Goal: Find specific page/section

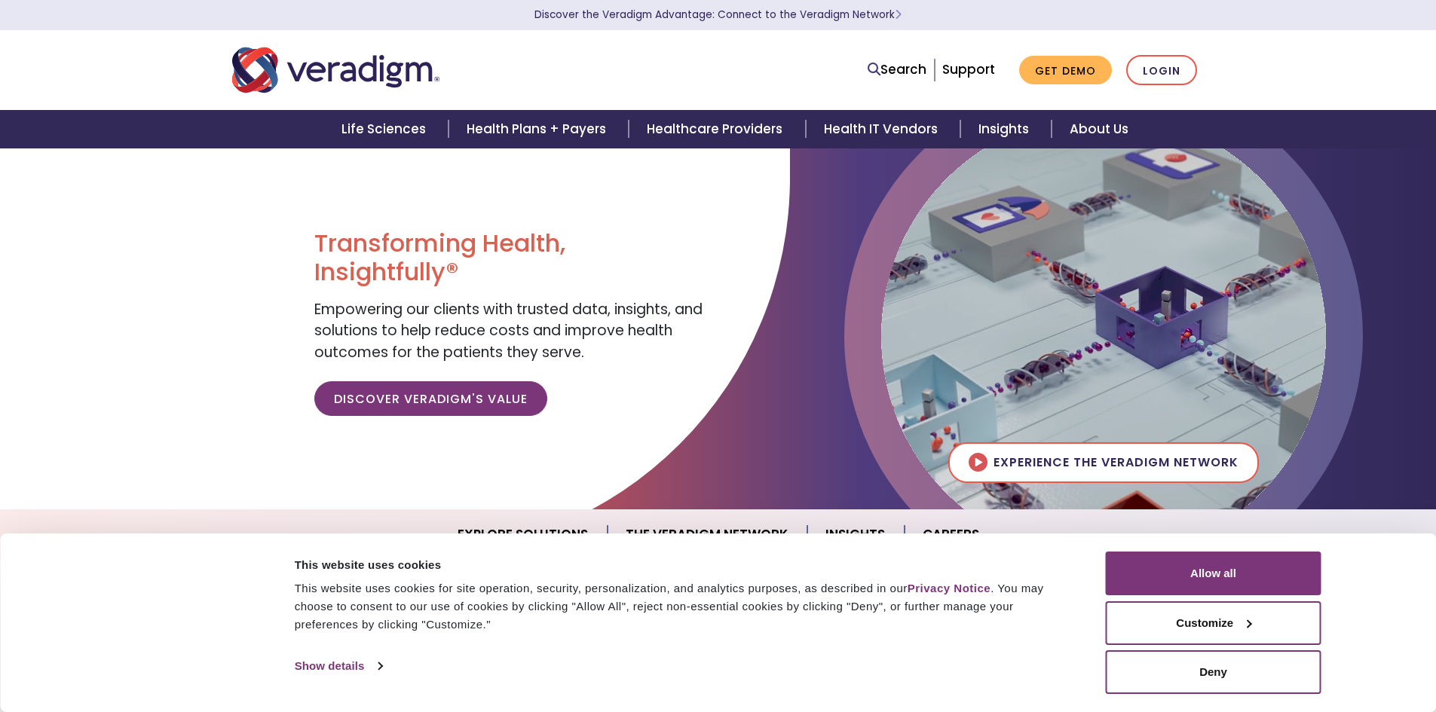
drag, startPoint x: 1205, startPoint y: 561, endPoint x: 1185, endPoint y: 525, distance: 40.5
click at [1206, 560] on button "Allow all" at bounding box center [1214, 574] width 216 height 44
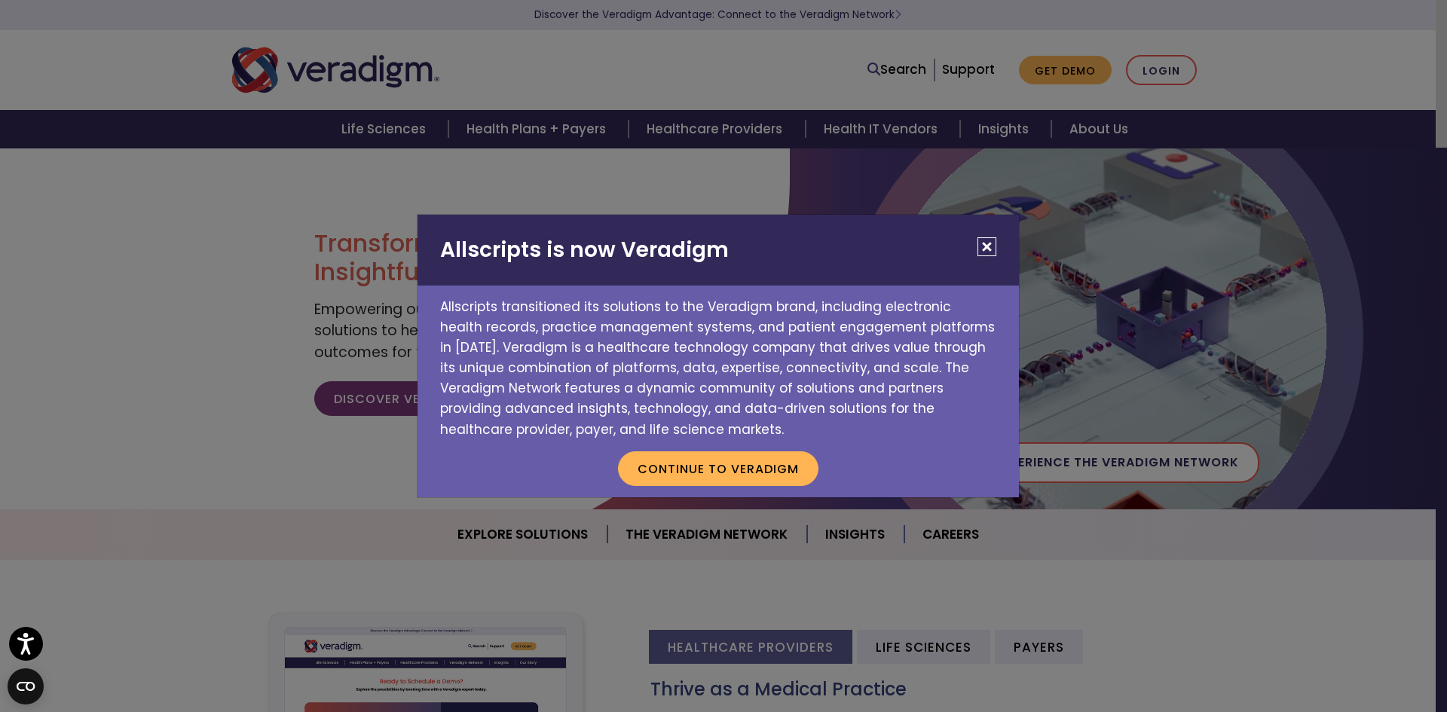
drag, startPoint x: 984, startPoint y: 241, endPoint x: 734, endPoint y: 222, distance: 250.9
click at [984, 241] on button "Close" at bounding box center [986, 246] width 19 height 19
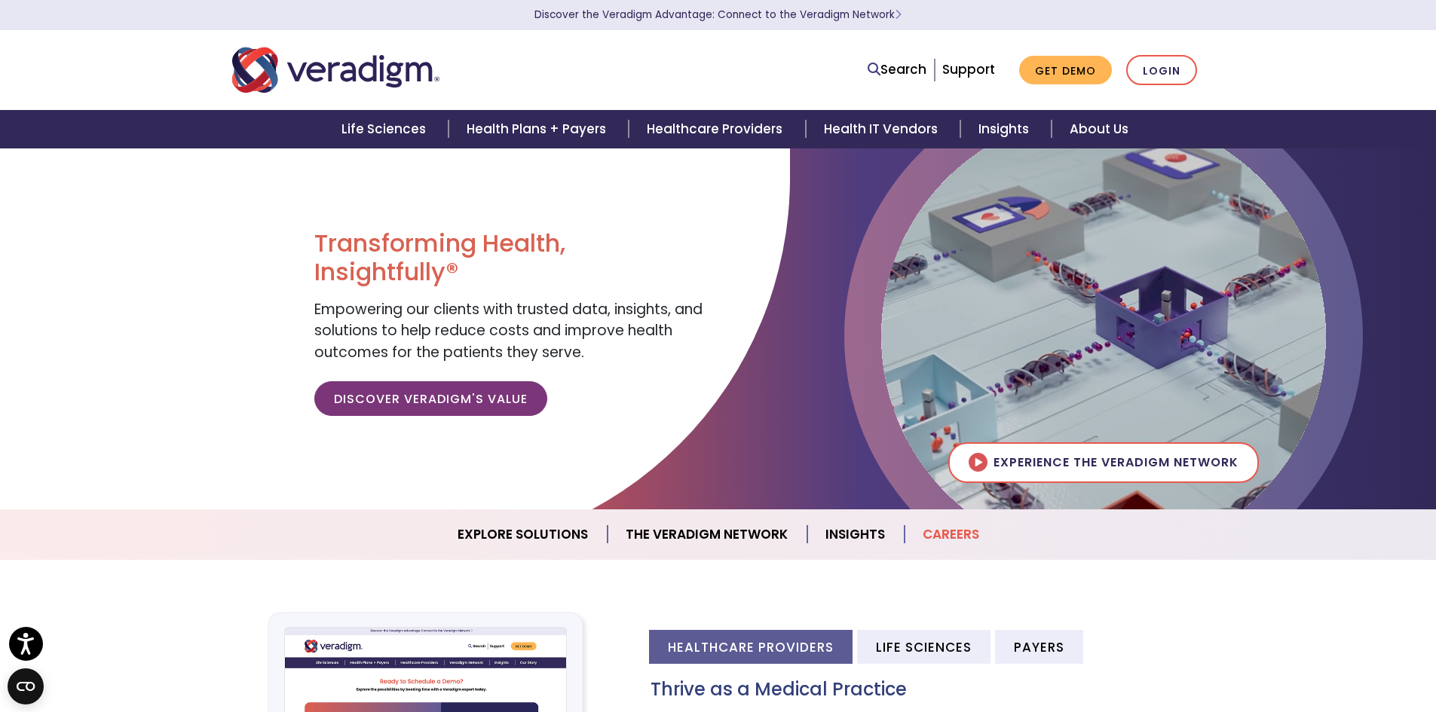
click at [946, 540] on link "Careers" at bounding box center [950, 534] width 93 height 38
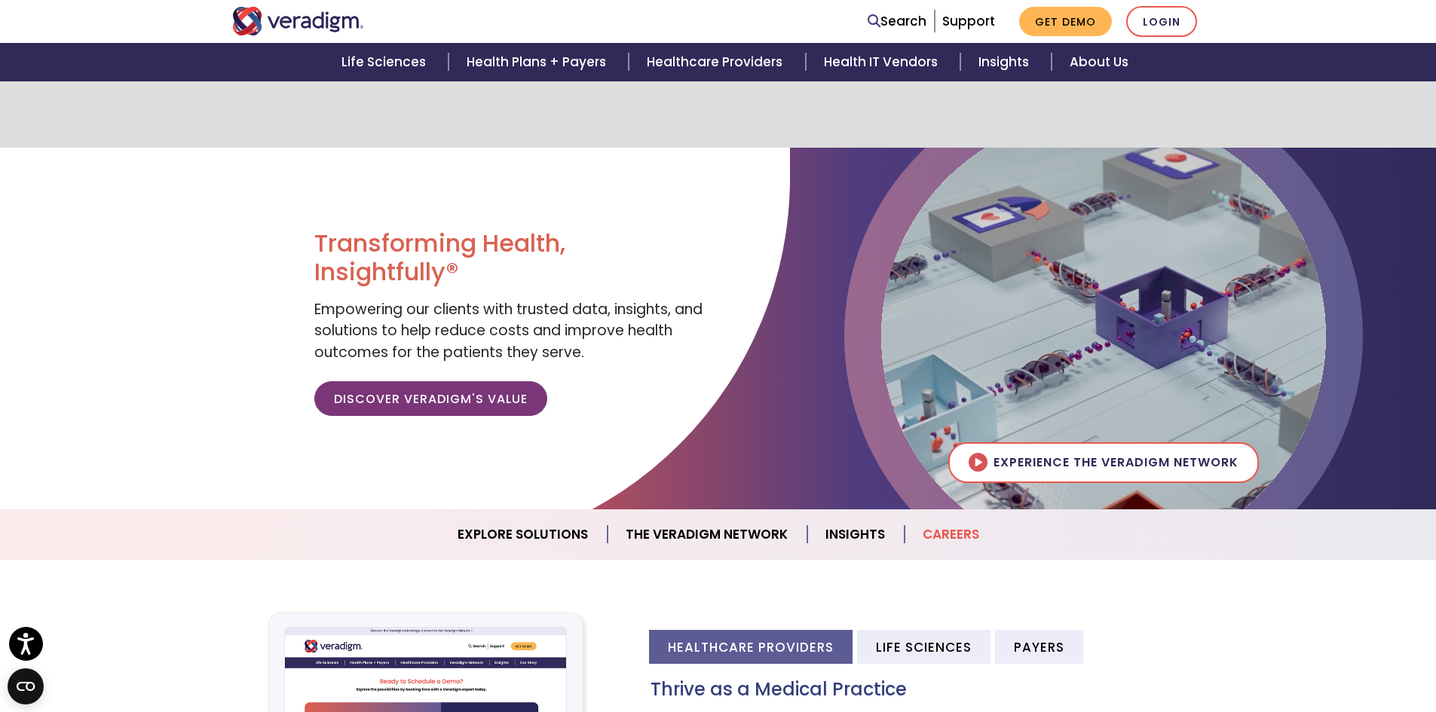
scroll to position [1426, 0]
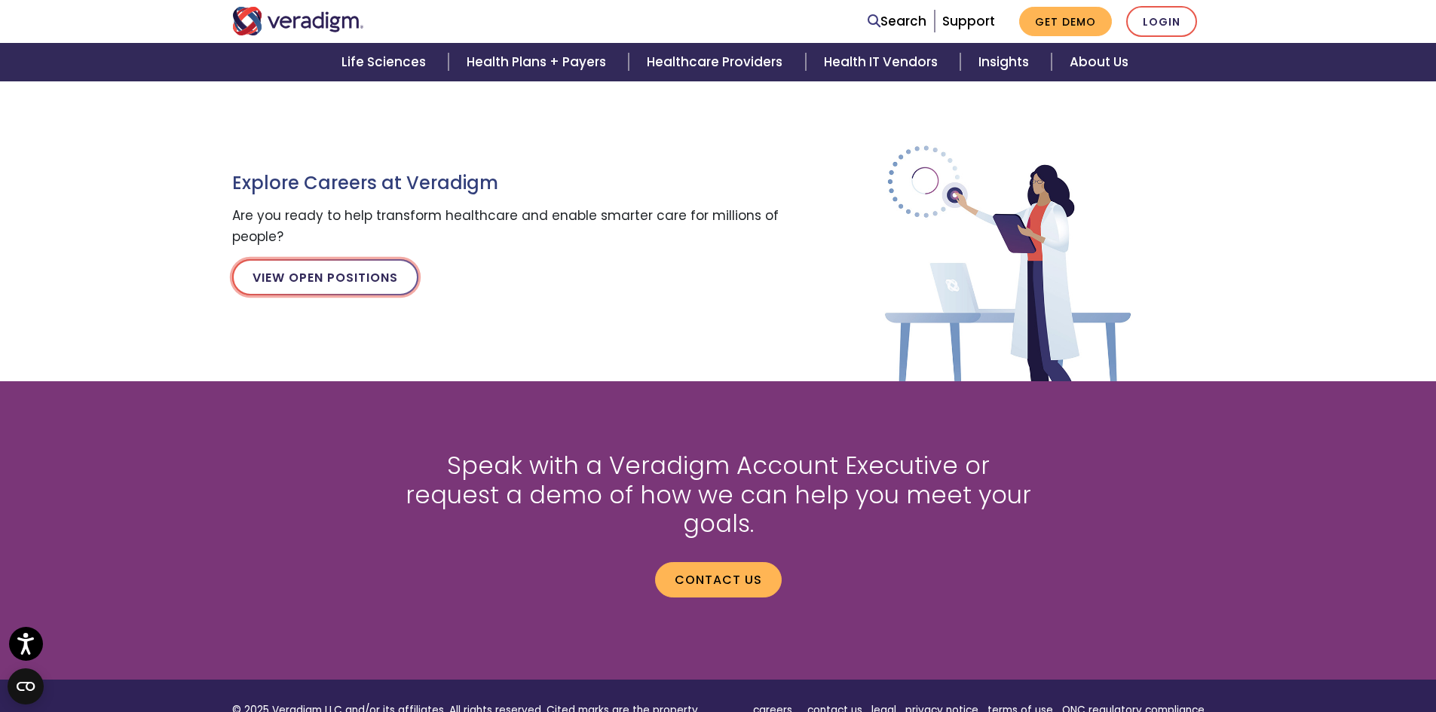
click at [283, 265] on link "View Open Positions" at bounding box center [325, 277] width 186 height 36
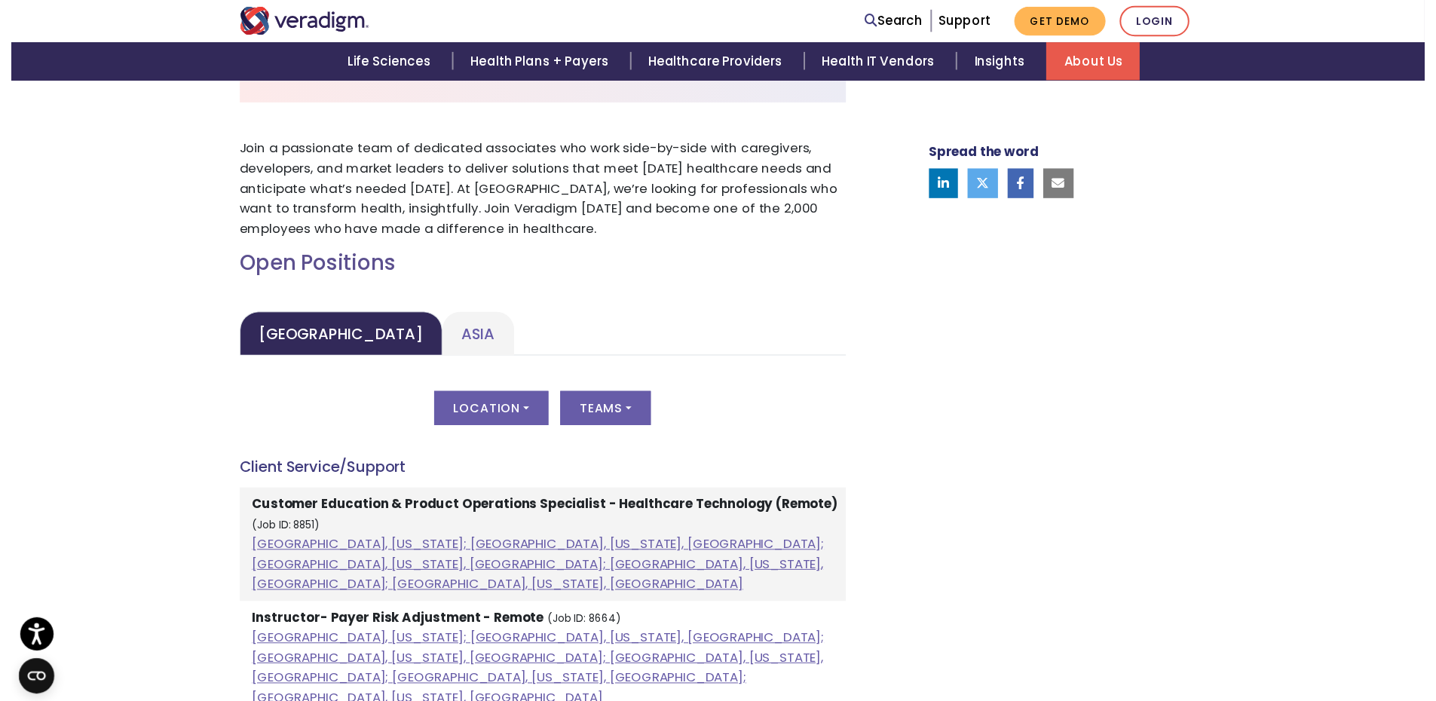
scroll to position [603, 0]
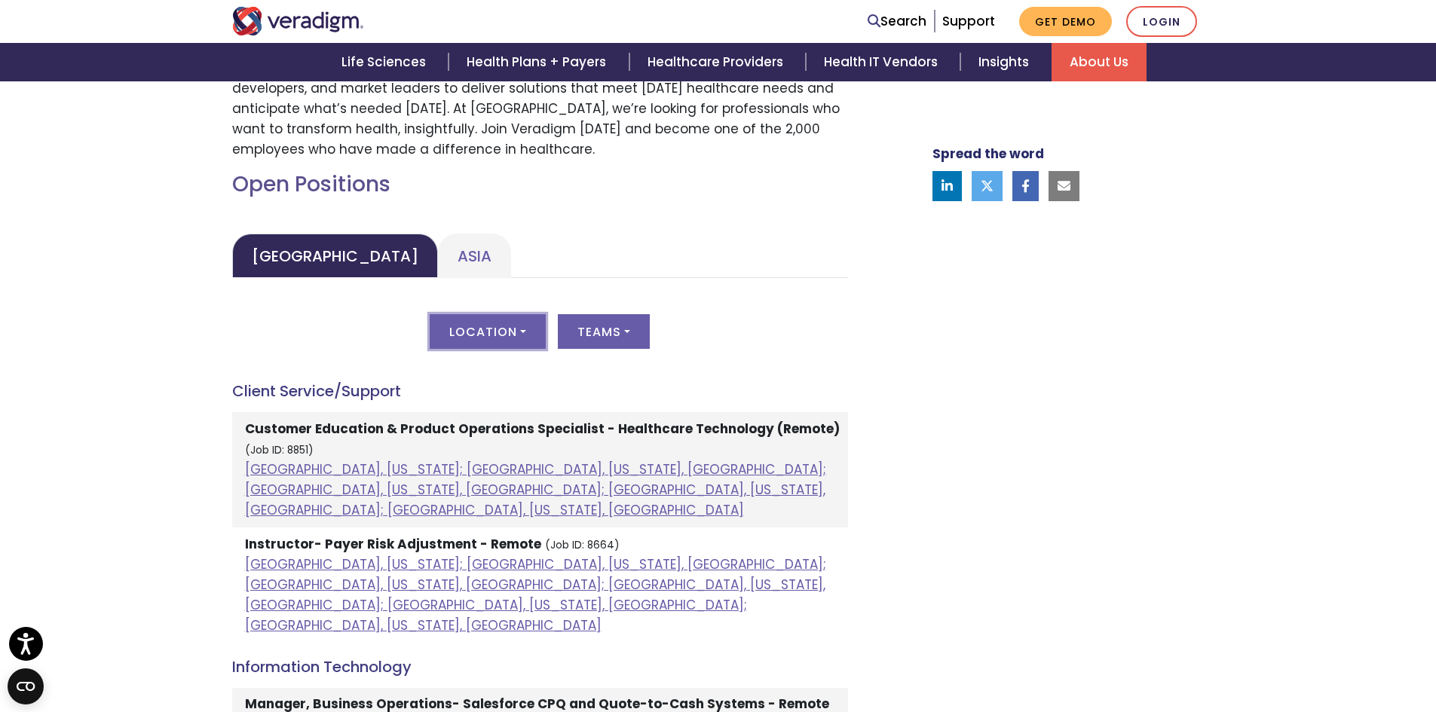
click at [487, 337] on button "Location" at bounding box center [488, 331] width 116 height 35
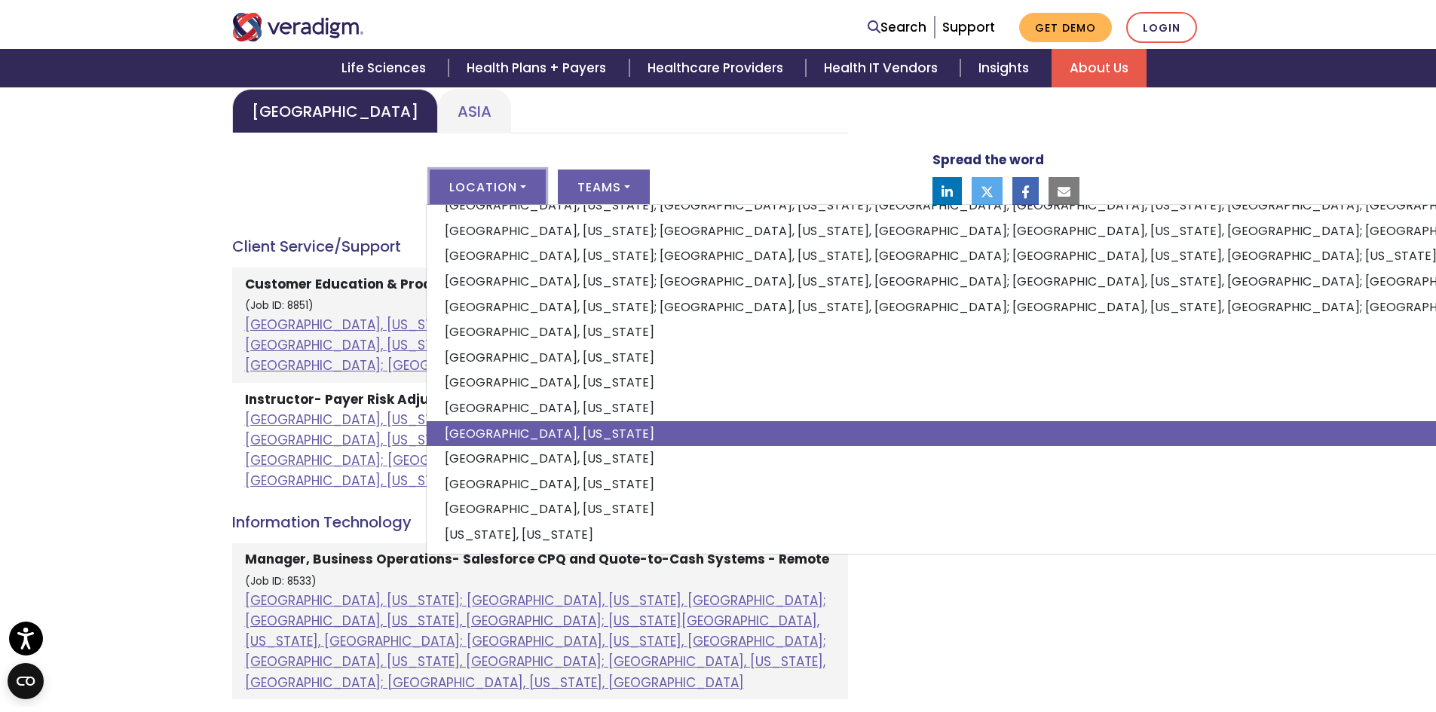
scroll to position [0, 0]
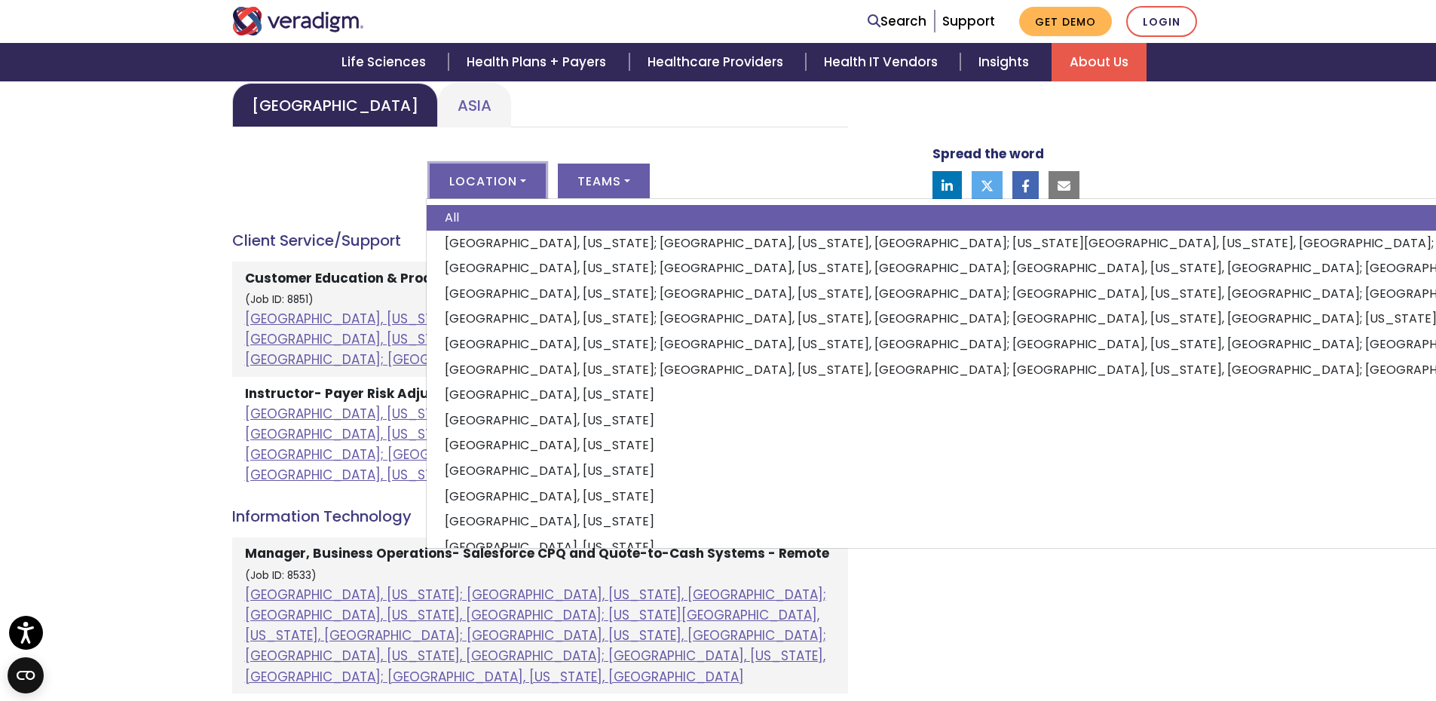
click at [1049, 604] on div "Spread the word" at bounding box center [1050, 696] width 332 height 1862
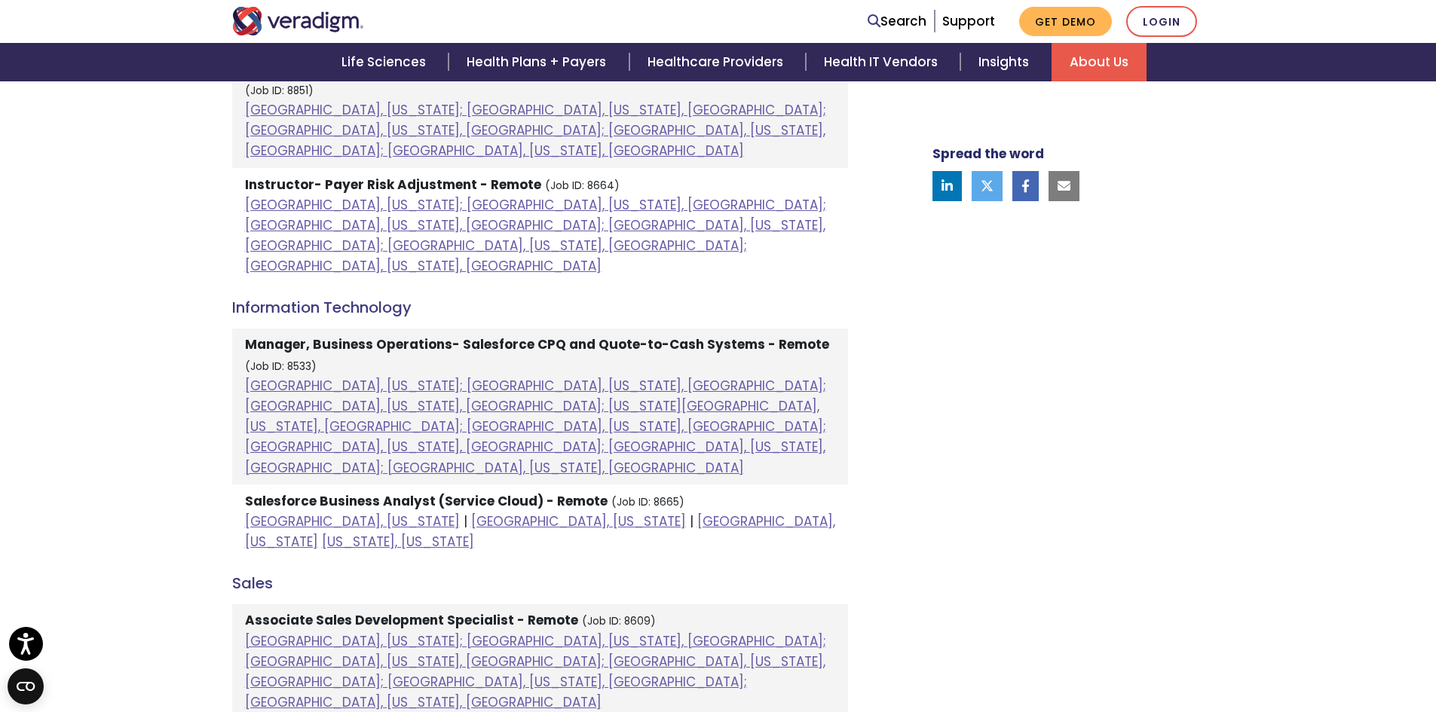
scroll to position [1130, 0]
